Goal: Task Accomplishment & Management: Manage account settings

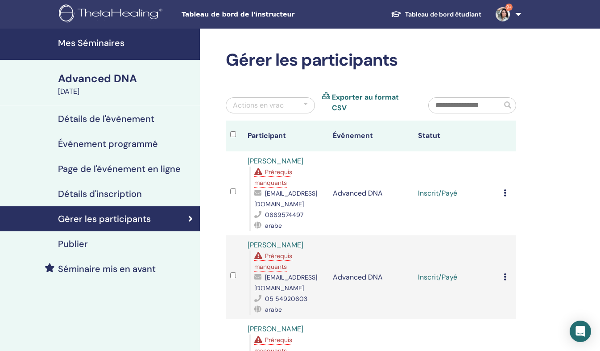
click at [110, 44] on h4 "Mes Séminaires" at bounding box center [126, 42] width 137 height 11
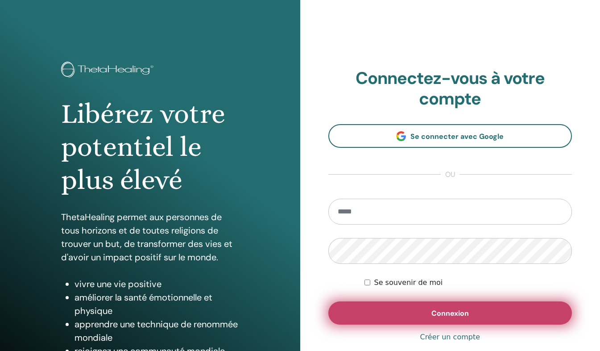
type input "**********"
click at [385, 311] on button "Connexion" at bounding box center [451, 312] width 244 height 23
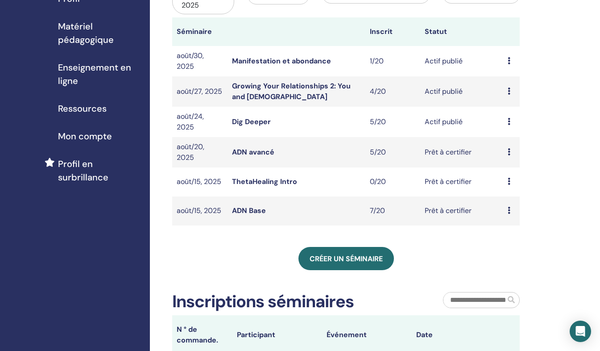
scroll to position [127, 0]
click at [508, 151] on icon at bounding box center [509, 151] width 3 height 7
click at [504, 188] on link "Participants" at bounding box center [513, 185] width 40 height 9
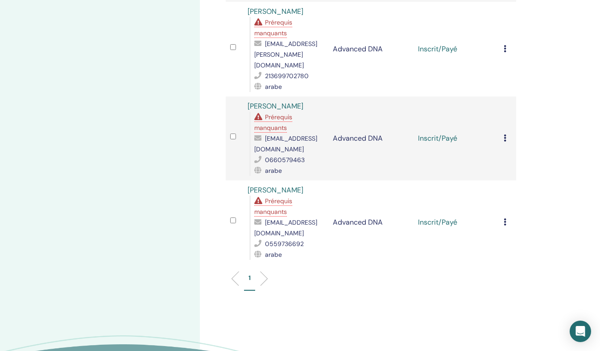
scroll to position [320, 0]
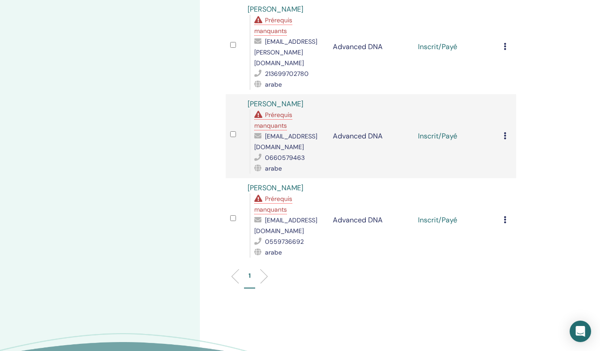
click at [282, 195] on span "Prérequis manquants" at bounding box center [273, 204] width 38 height 19
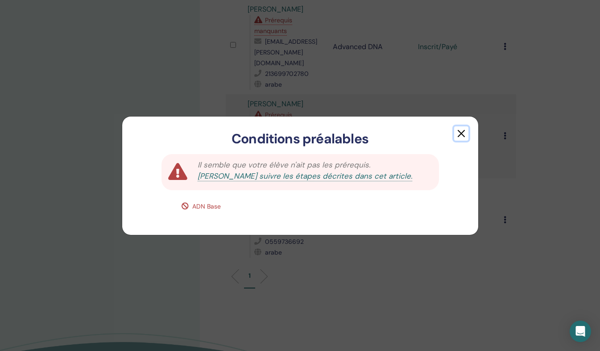
click at [462, 135] on button "button" at bounding box center [461, 133] width 14 height 14
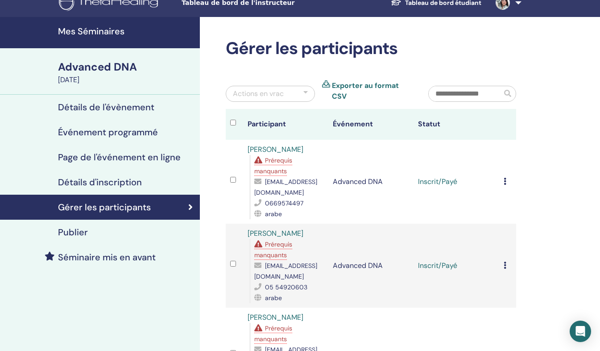
scroll to position [11, 0]
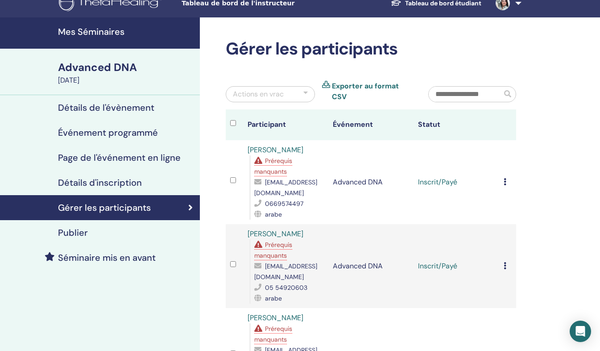
click at [62, 30] on h4 "Mes Séminaires" at bounding box center [126, 31] width 137 height 11
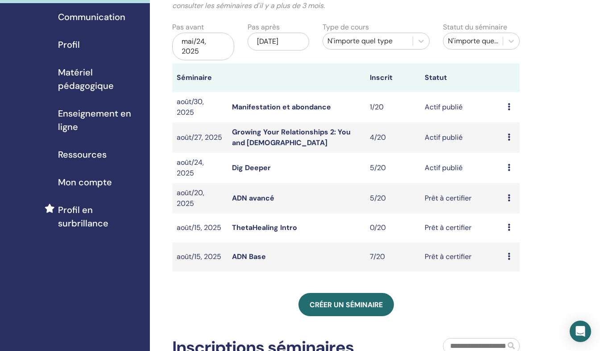
scroll to position [83, 0]
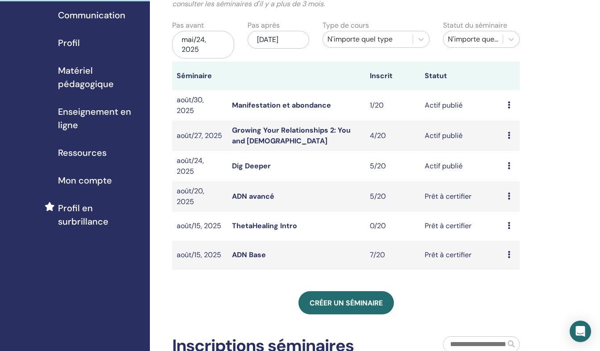
click at [510, 164] on icon at bounding box center [509, 165] width 3 height 7
click at [507, 198] on link "Participants" at bounding box center [515, 197] width 40 height 9
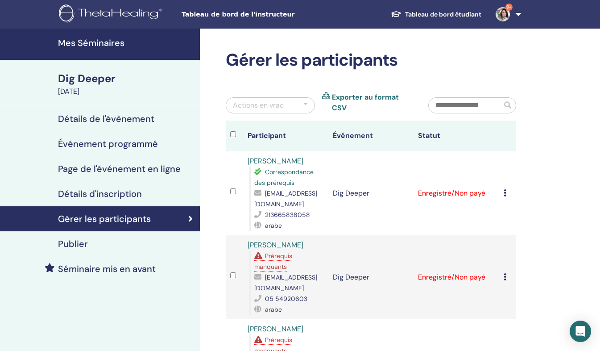
click at [508, 188] on div "Annuler l'inscription Ne pas certifier automatiquement Marquer comme payé Marqu…" at bounding box center [508, 193] width 8 height 11
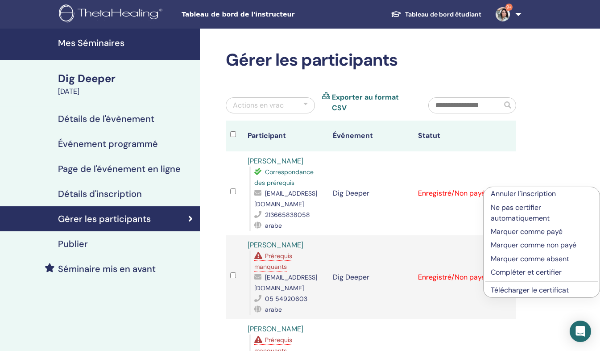
click at [527, 233] on p "Marquer comme payé" at bounding box center [542, 231] width 102 height 11
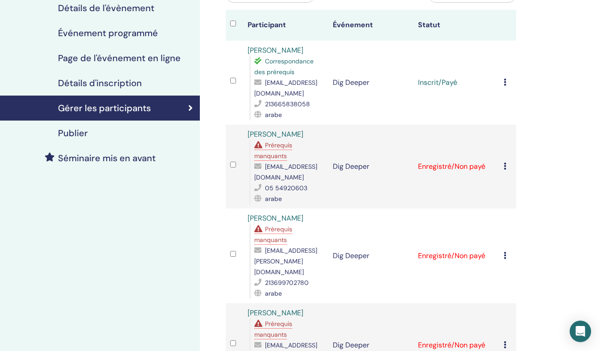
scroll to position [112, 0]
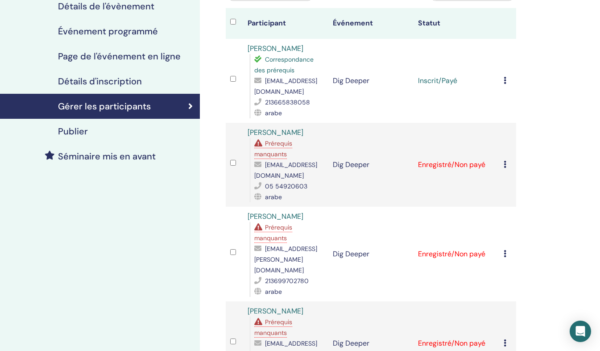
click at [506, 161] on icon at bounding box center [505, 164] width 3 height 7
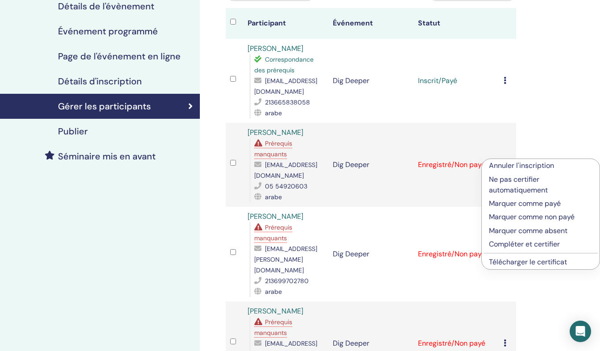
click at [517, 203] on p "Marquer comme payé" at bounding box center [541, 203] width 104 height 11
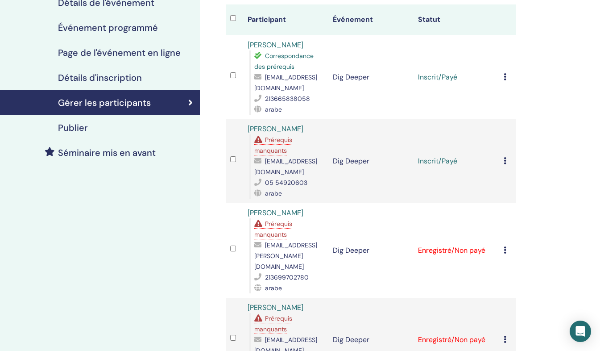
scroll to position [117, 0]
click at [504, 246] on icon at bounding box center [505, 249] width 3 height 7
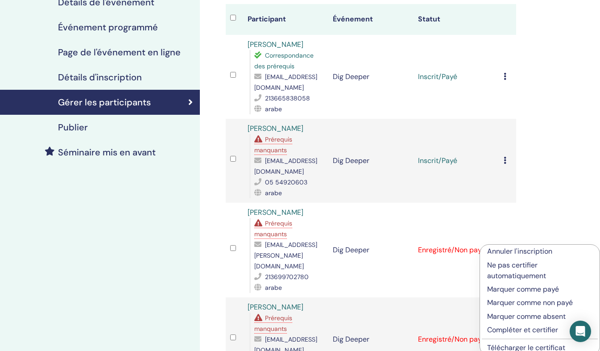
click at [510, 288] on p "Marquer comme payé" at bounding box center [539, 289] width 105 height 11
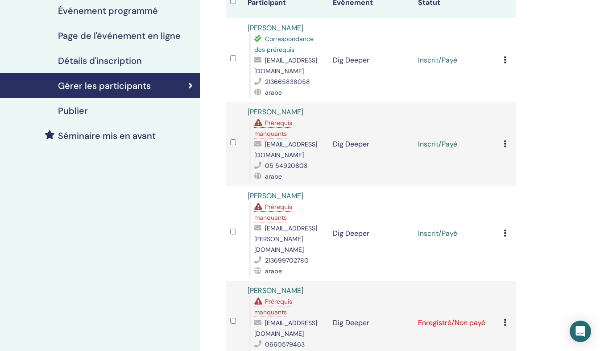
scroll to position [153, 0]
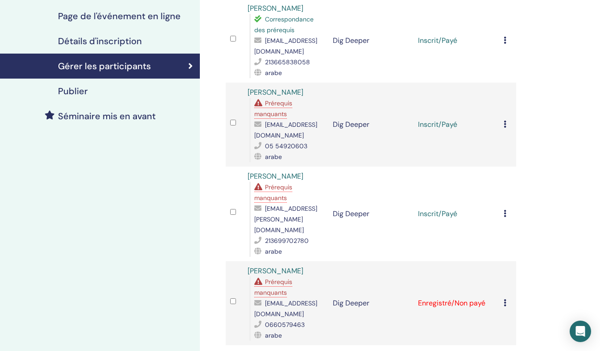
click at [503, 211] on td "Annuler l'inscription Ne pas certifier automatiquement Marquer comme payé Marqu…" at bounding box center [507, 213] width 17 height 95
click at [504, 210] on icon at bounding box center [505, 213] width 3 height 7
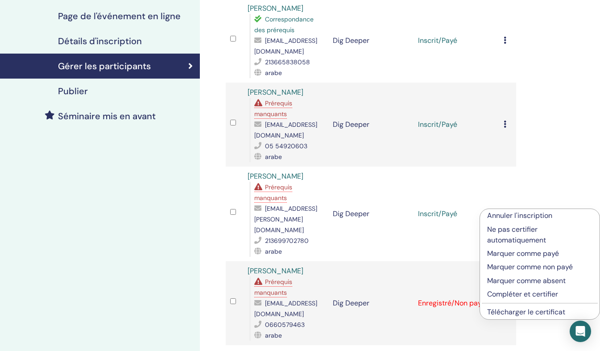
click at [516, 250] on p "Marquer comme payé" at bounding box center [539, 253] width 105 height 11
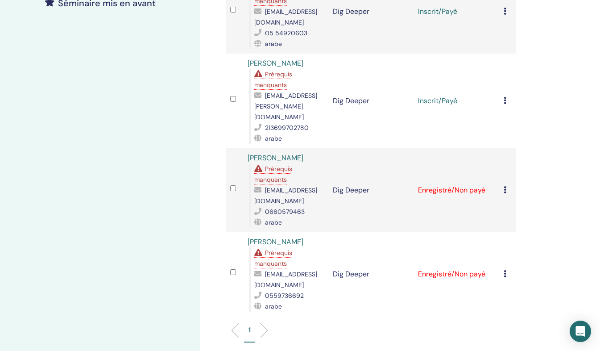
scroll to position [266, 0]
click at [504, 182] on td "Annuler l'inscription Ne pas certifier automatiquement Marquer comme payé Marqu…" at bounding box center [507, 189] width 17 height 84
click at [504, 185] on icon at bounding box center [505, 188] width 3 height 7
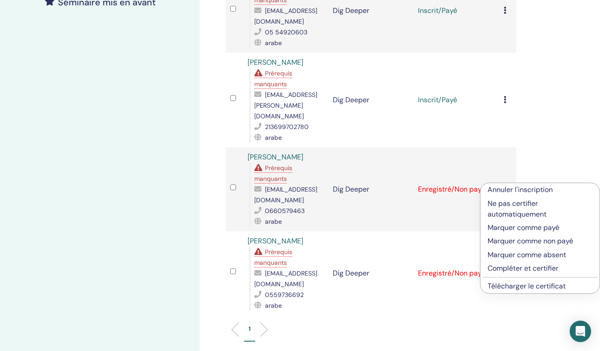
click at [511, 229] on p "Marquer comme payé" at bounding box center [540, 227] width 105 height 11
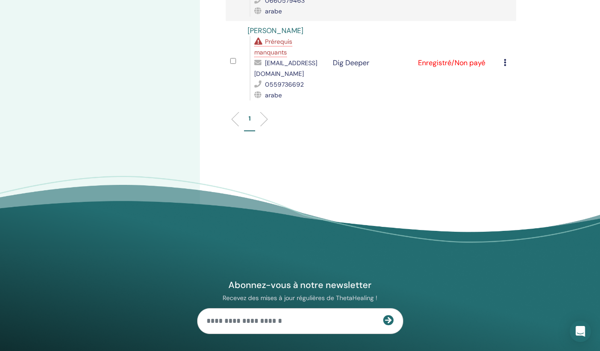
scroll to position [477, 0]
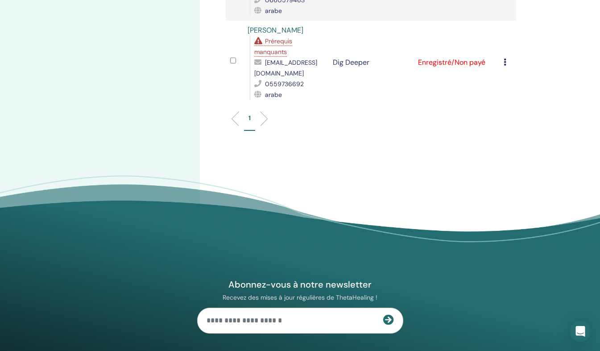
click at [506, 59] on icon at bounding box center [505, 61] width 3 height 7
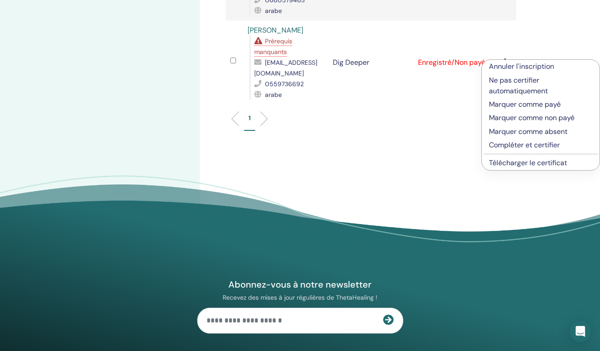
click at [513, 104] on p "Marquer comme payé" at bounding box center [541, 104] width 104 height 11
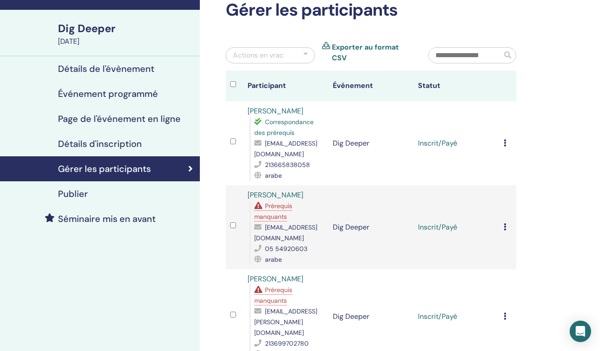
scroll to position [42, 0]
